Goal: Task Accomplishment & Management: Complete application form

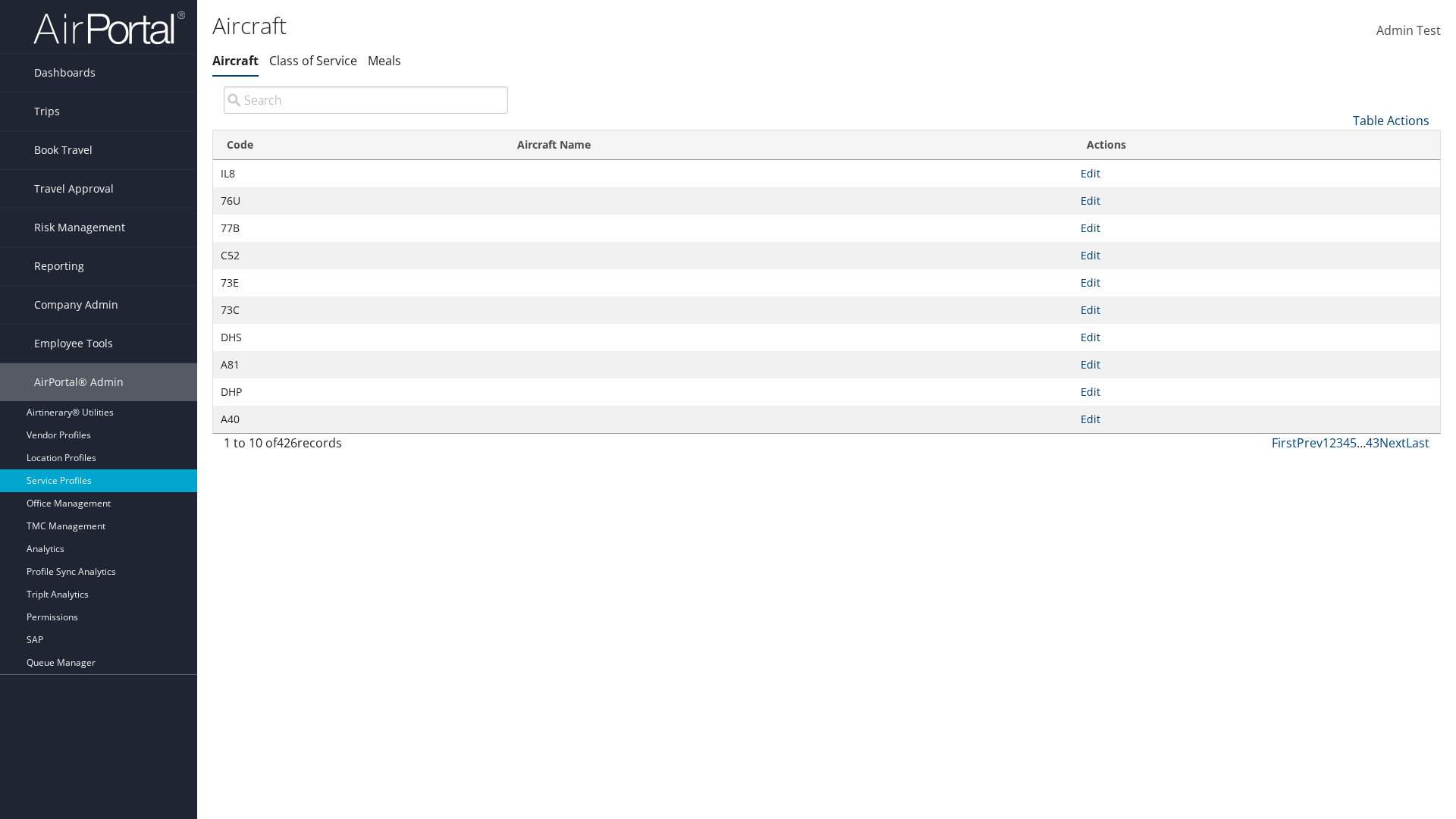
click at [1391, 120] on link "Table Actions" at bounding box center [1391, 120] width 76 height 17
click at [1340, 144] on link "New Record" at bounding box center [1340, 144] width 199 height 26
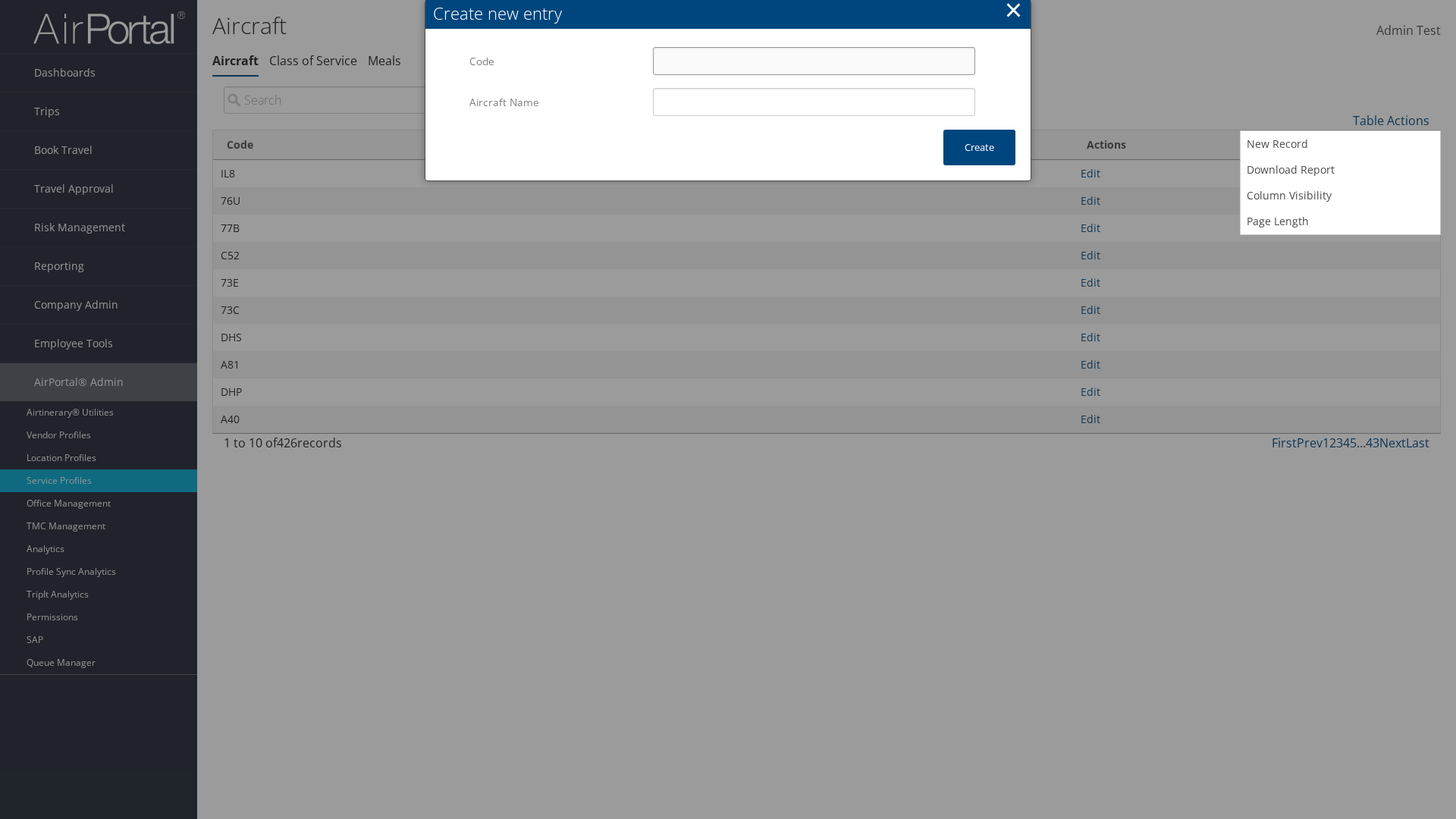
click at [814, 60] on input "Code" at bounding box center [814, 60] width 322 height 28
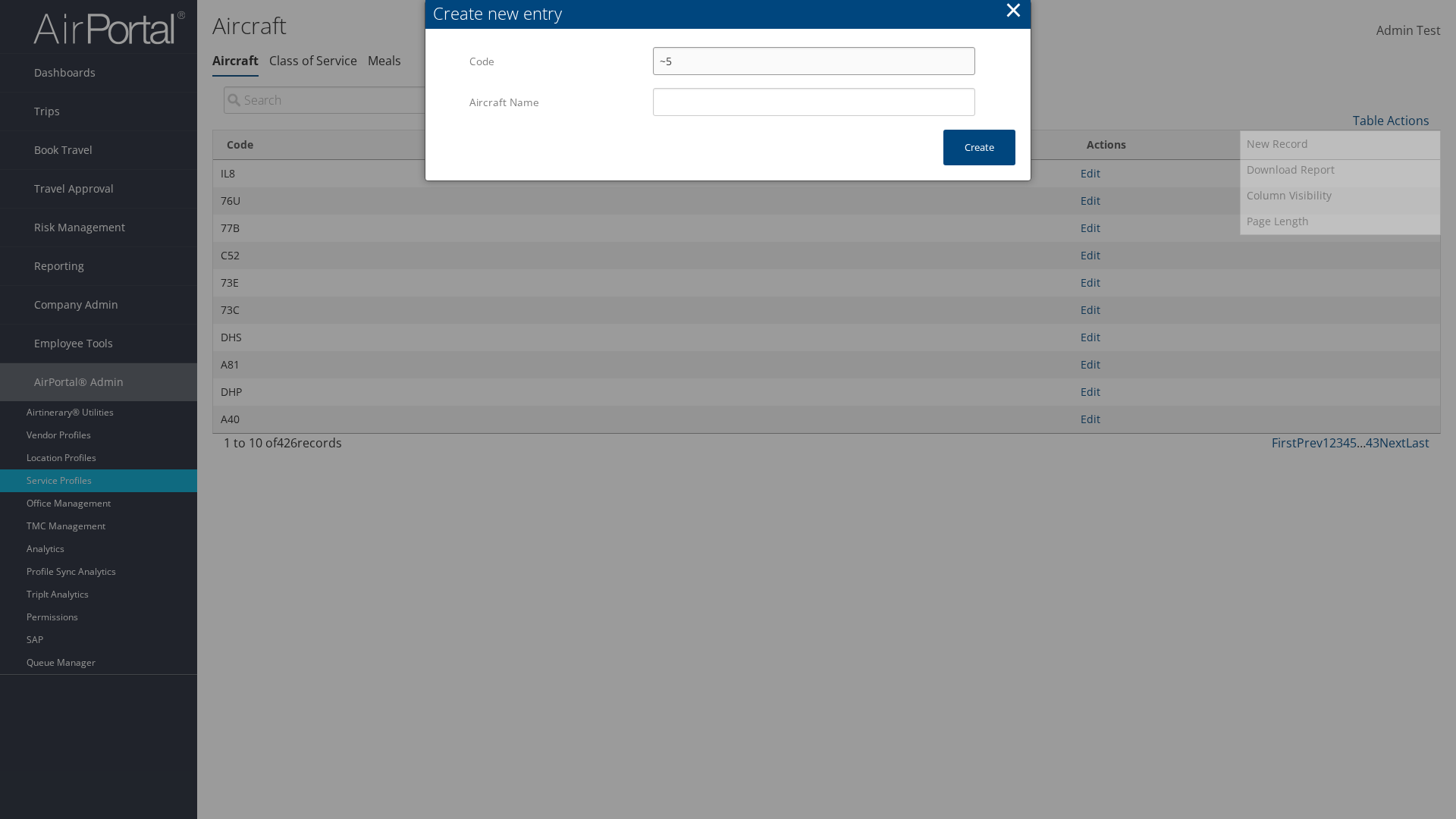
type input "~5"
click at [814, 102] on input "Aircraft Name" at bounding box center [814, 102] width 322 height 28
type input "Test"
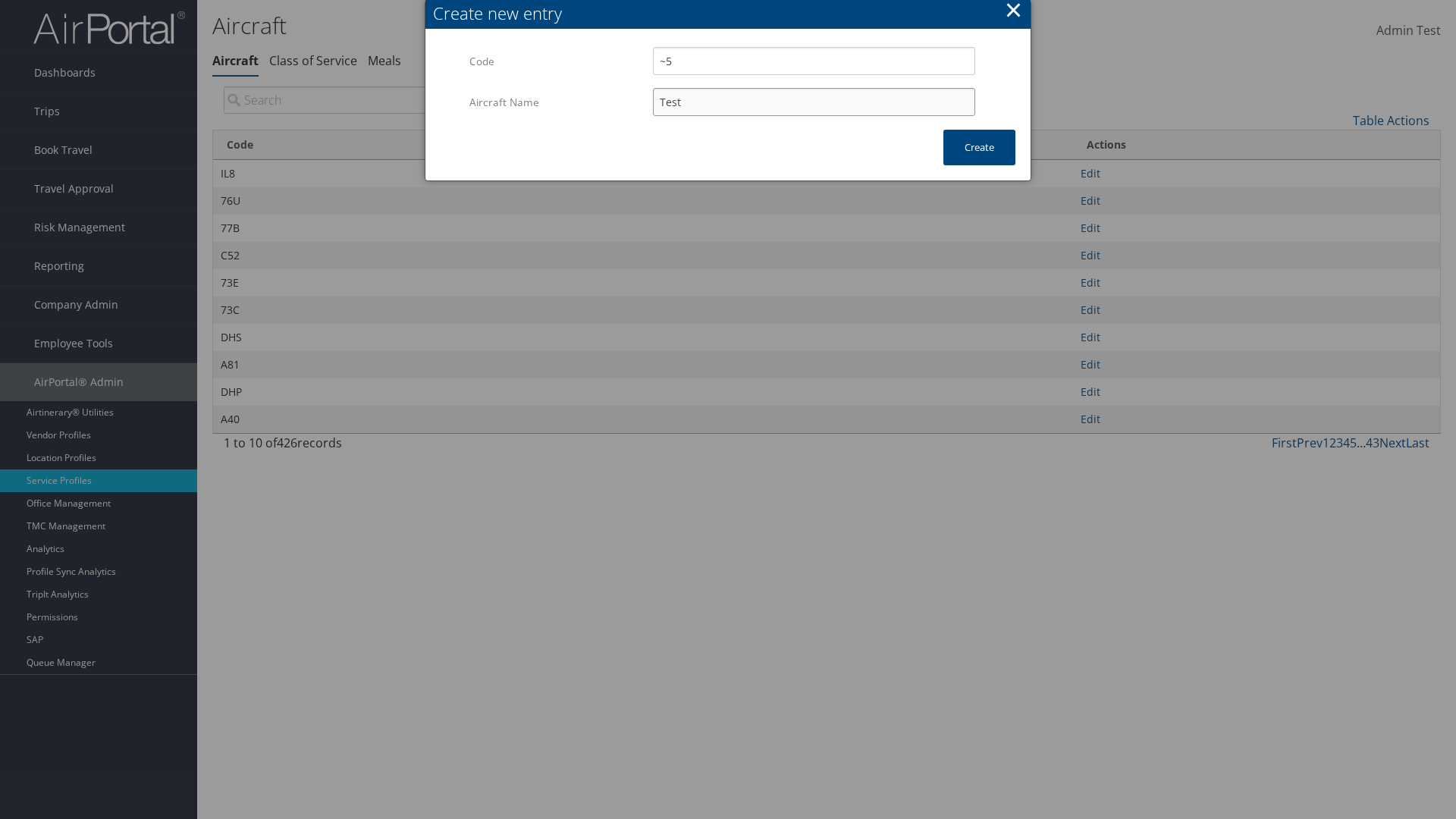
type input "~5"
type input "Test"
click at [979, 147] on button "Create" at bounding box center [979, 148] width 72 height 36
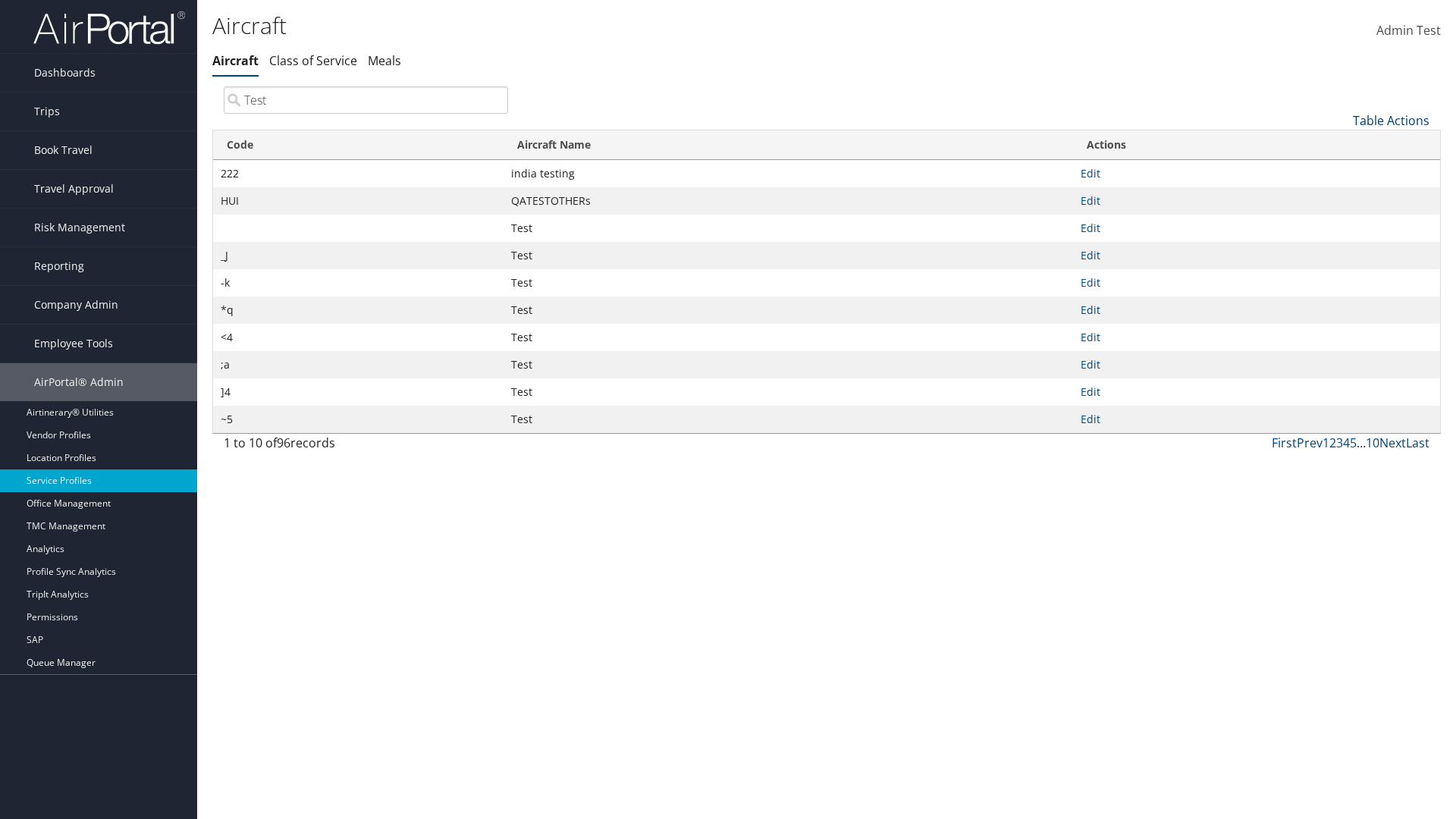
type input "Test"
click at [1391, 120] on link "Table Actions" at bounding box center [1391, 120] width 76 height 17
click at [1340, 195] on link "Column Visibility" at bounding box center [1340, 195] width 199 height 26
click at [1340, 145] on link "Code" at bounding box center [1340, 146] width 199 height 26
click at [1340, 171] on link "Aircraft Name" at bounding box center [1340, 172] width 199 height 26
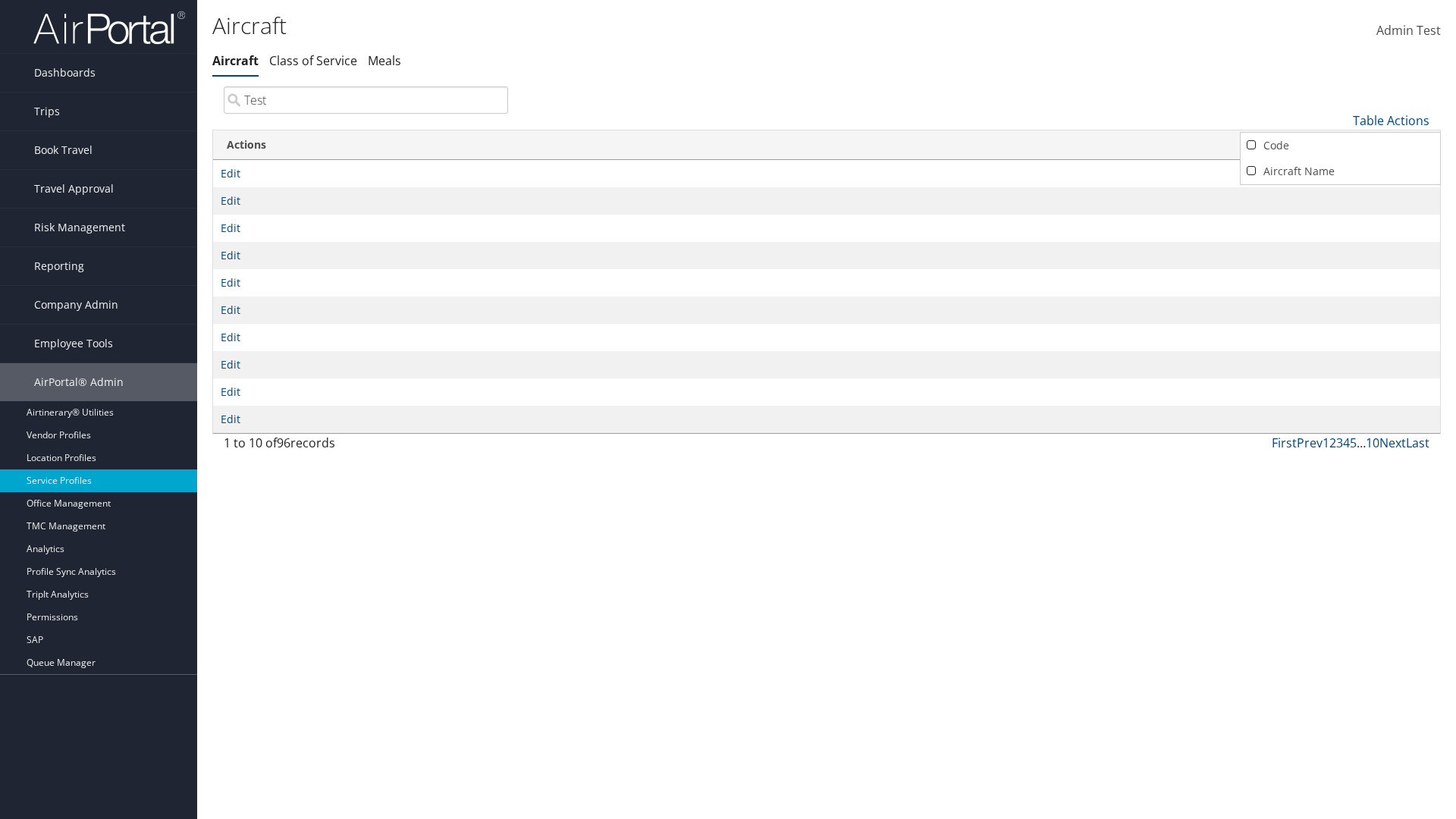
click at [728, 410] on div at bounding box center [728, 410] width 1456 height 819
click at [1391, 120] on link "Table Actions" at bounding box center [1391, 120] width 76 height 17
click at [1340, 145] on link "Code" at bounding box center [1340, 146] width 199 height 26
click at [1340, 171] on link "Aircraft Name" at bounding box center [1340, 172] width 199 height 26
